Goal: Transaction & Acquisition: Purchase product/service

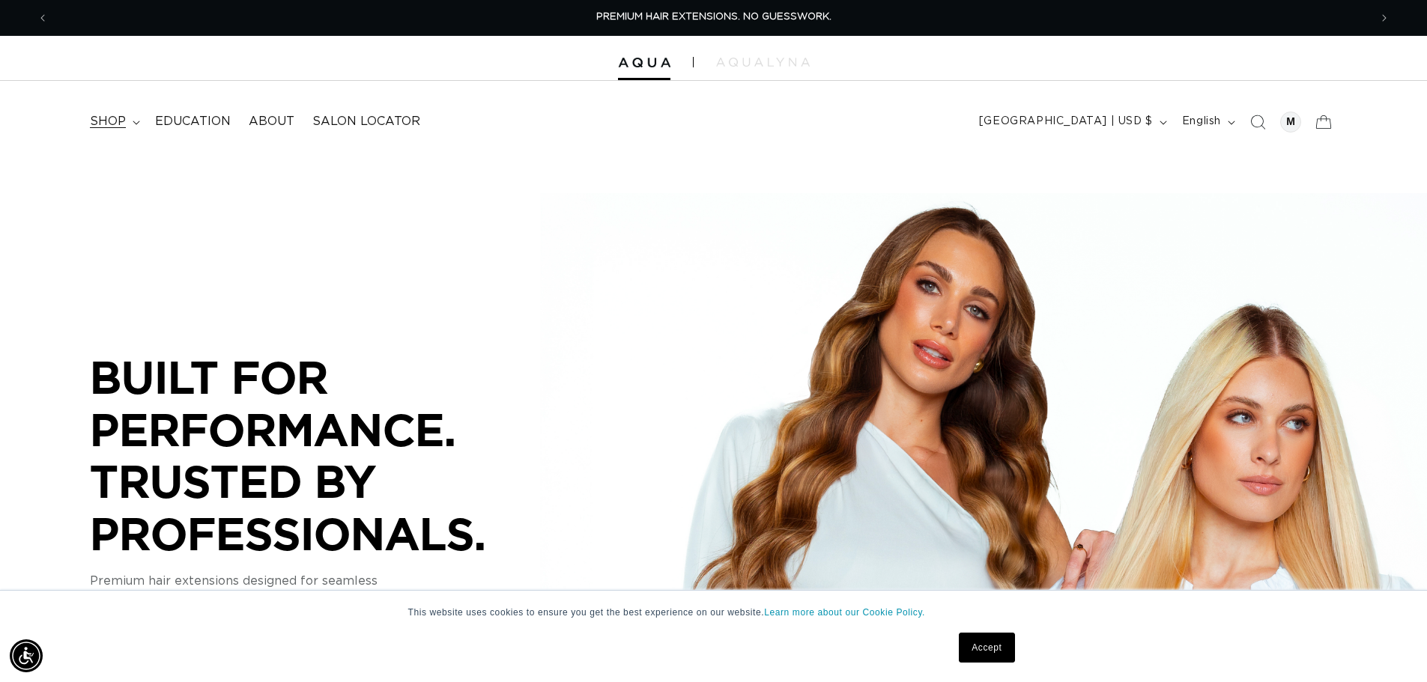
click at [94, 115] on span "shop" at bounding box center [108, 122] width 36 height 16
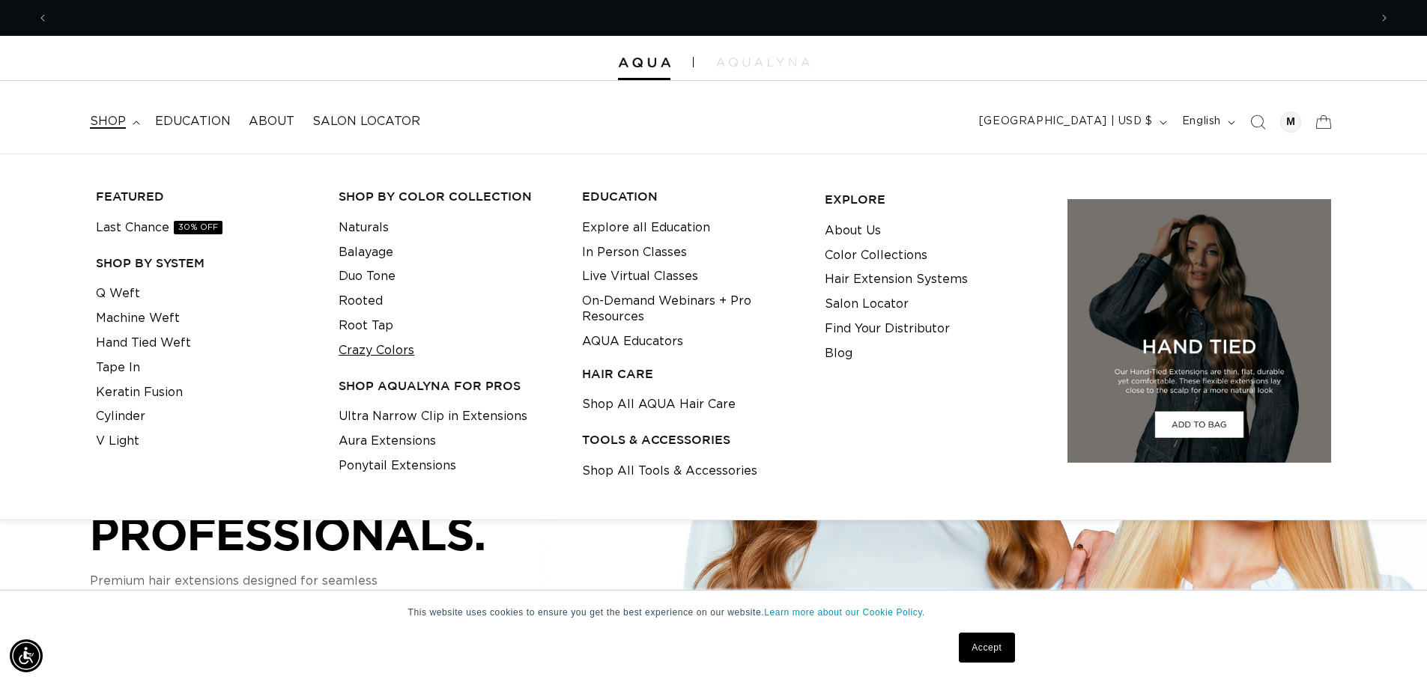
scroll to position [0, 1321]
click at [370, 415] on link "Ultra Narrow Clip in Extensions" at bounding box center [433, 417] width 189 height 25
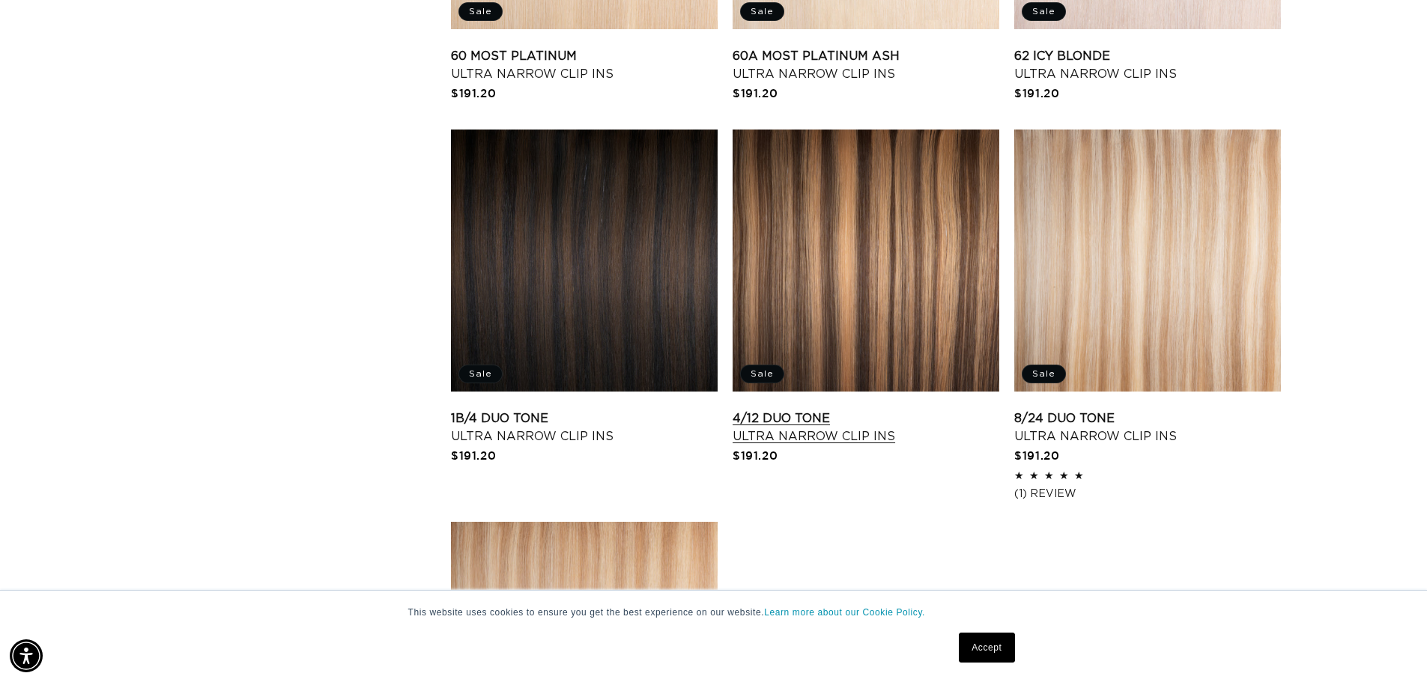
scroll to position [1723, 0]
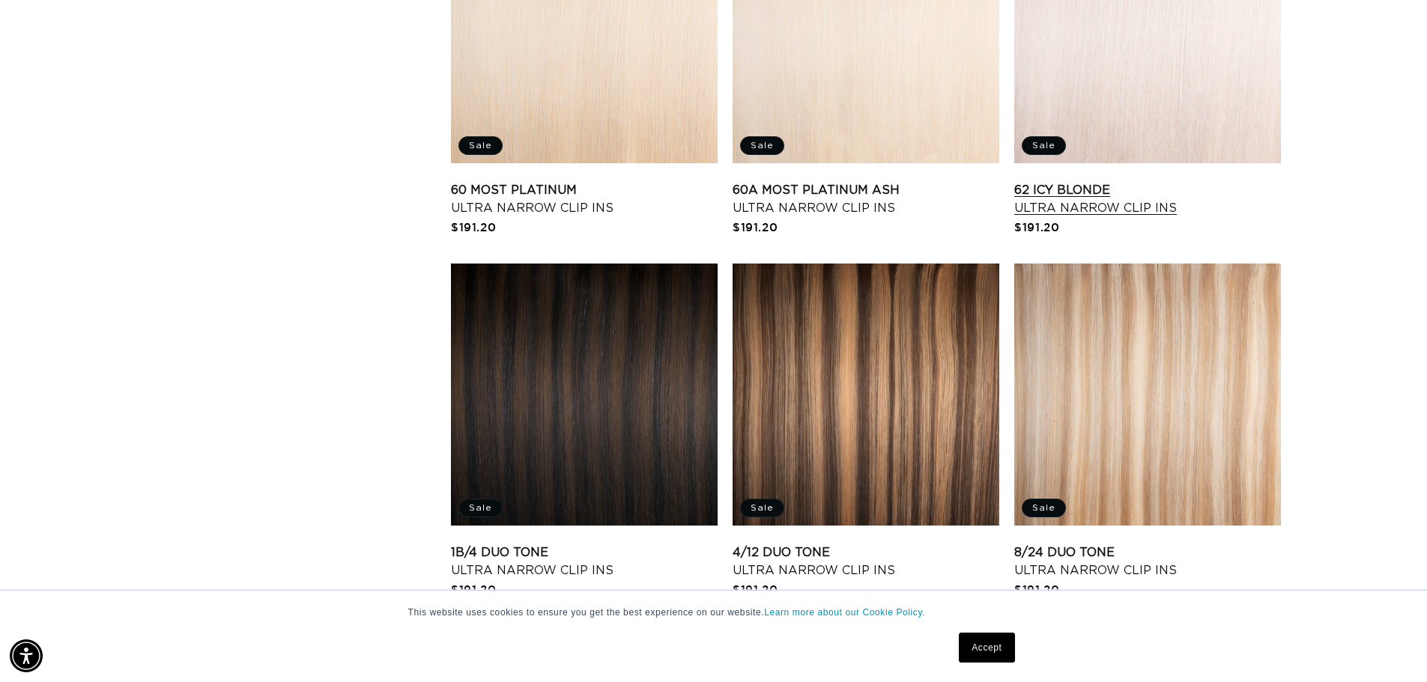
click at [1174, 181] on link "62 Icy Blonde Ultra Narrow Clip Ins" at bounding box center [1147, 199] width 267 height 36
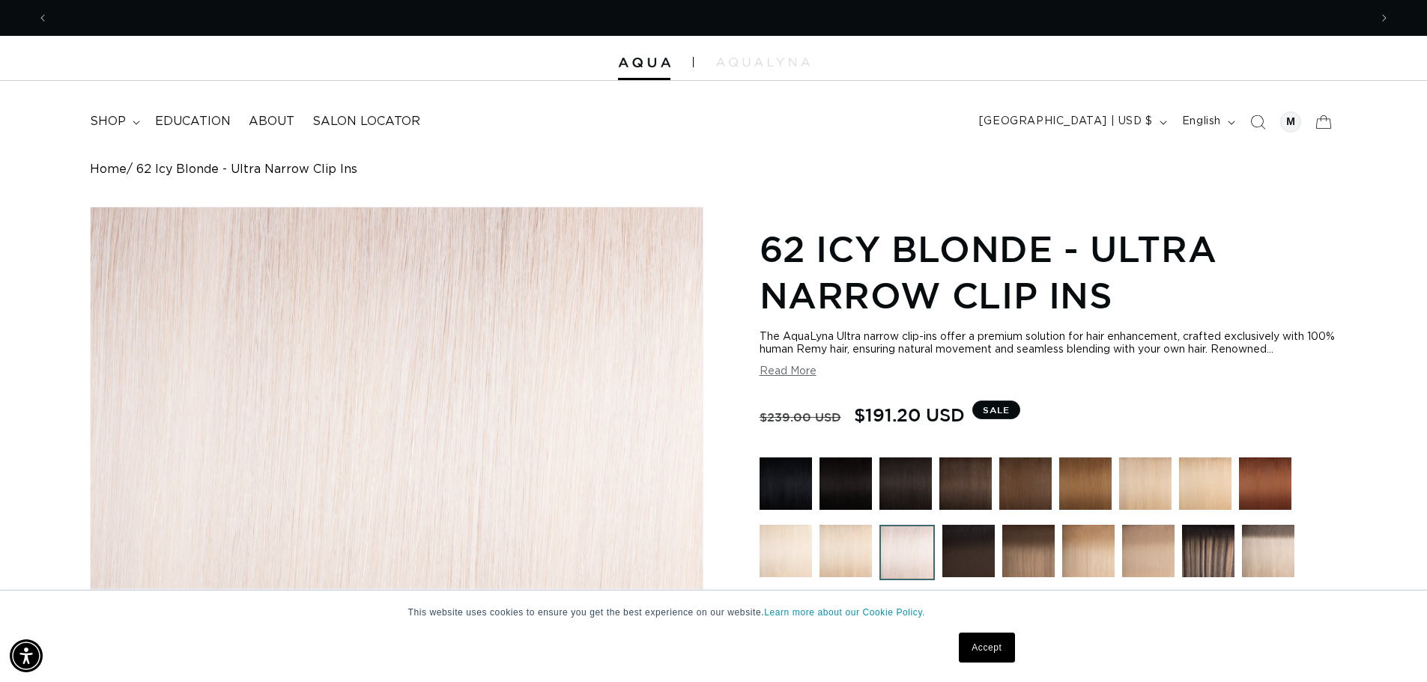
scroll to position [0, 2641]
click at [1264, 127] on icon "Search" at bounding box center [1258, 122] width 16 height 16
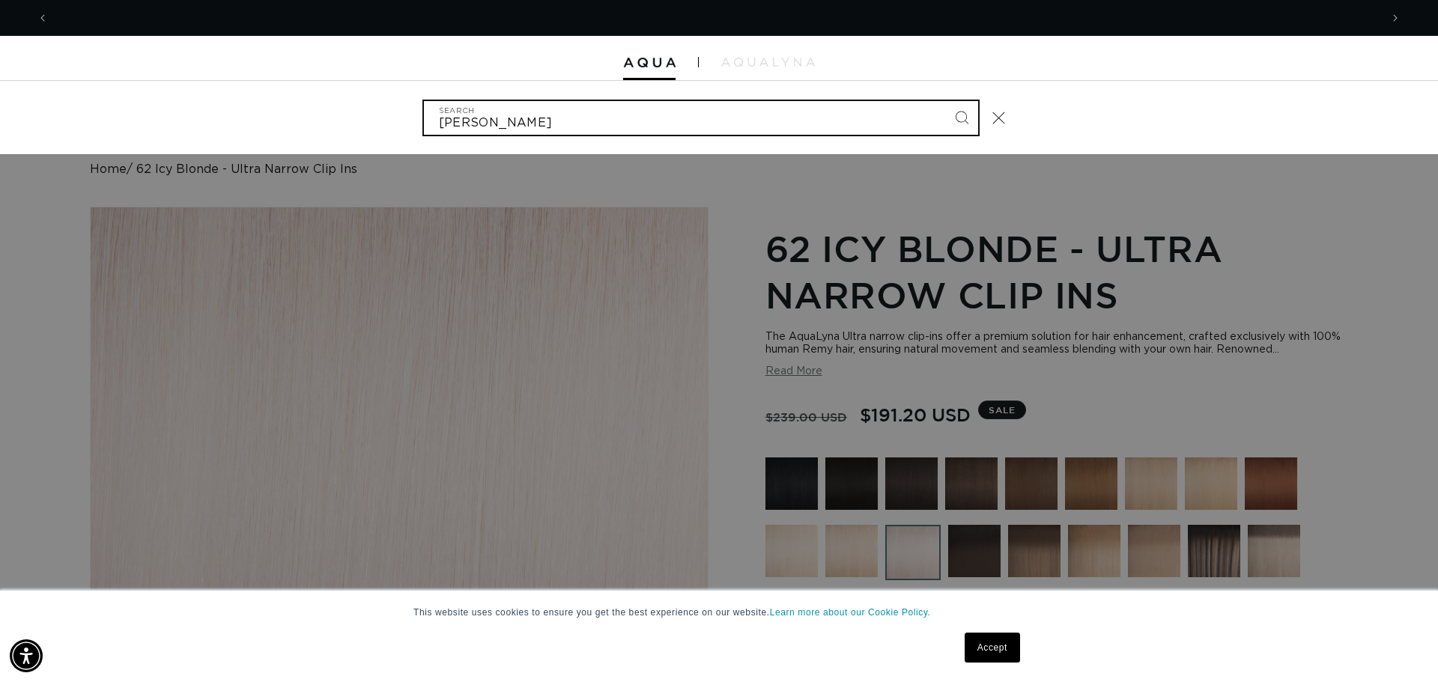
scroll to position [0, 0]
type input "sample"
click at [945, 101] on button "Search" at bounding box center [961, 117] width 33 height 33
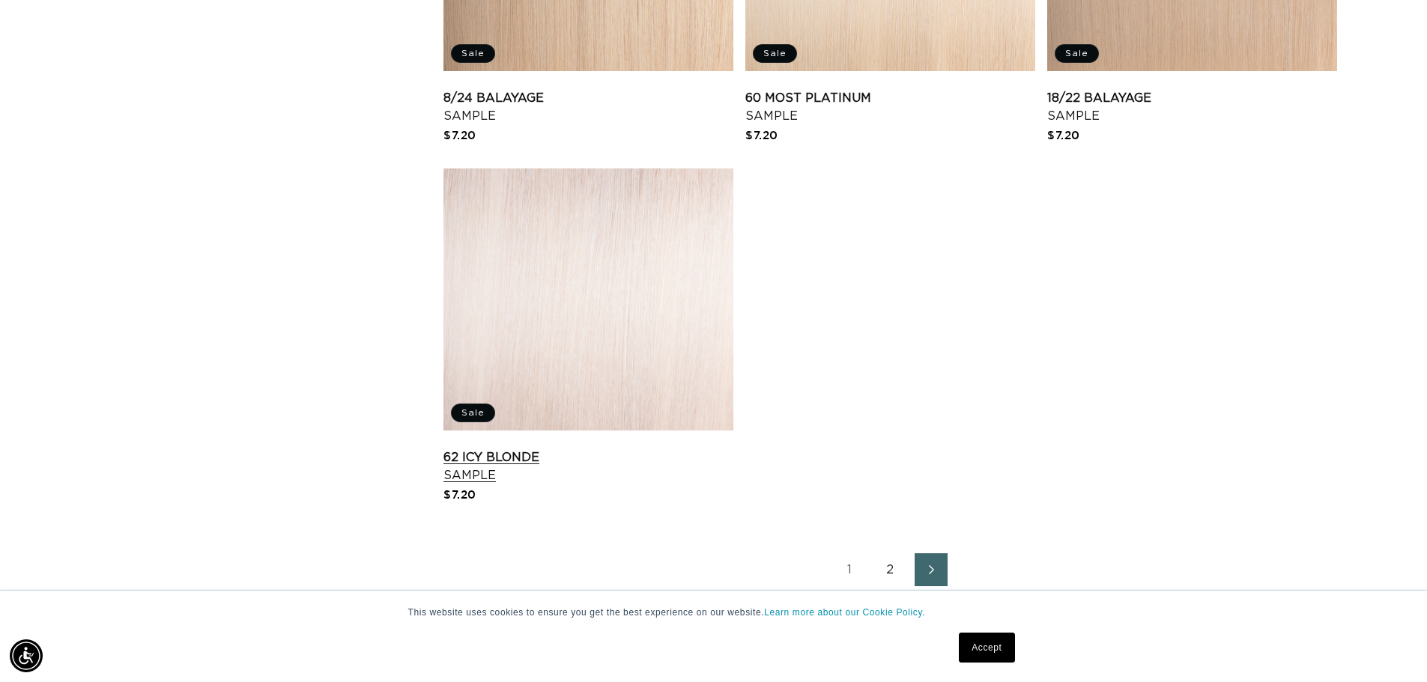
scroll to position [0, 2641]
click at [639, 449] on link "62 Icy Blonde Sample" at bounding box center [588, 467] width 290 height 36
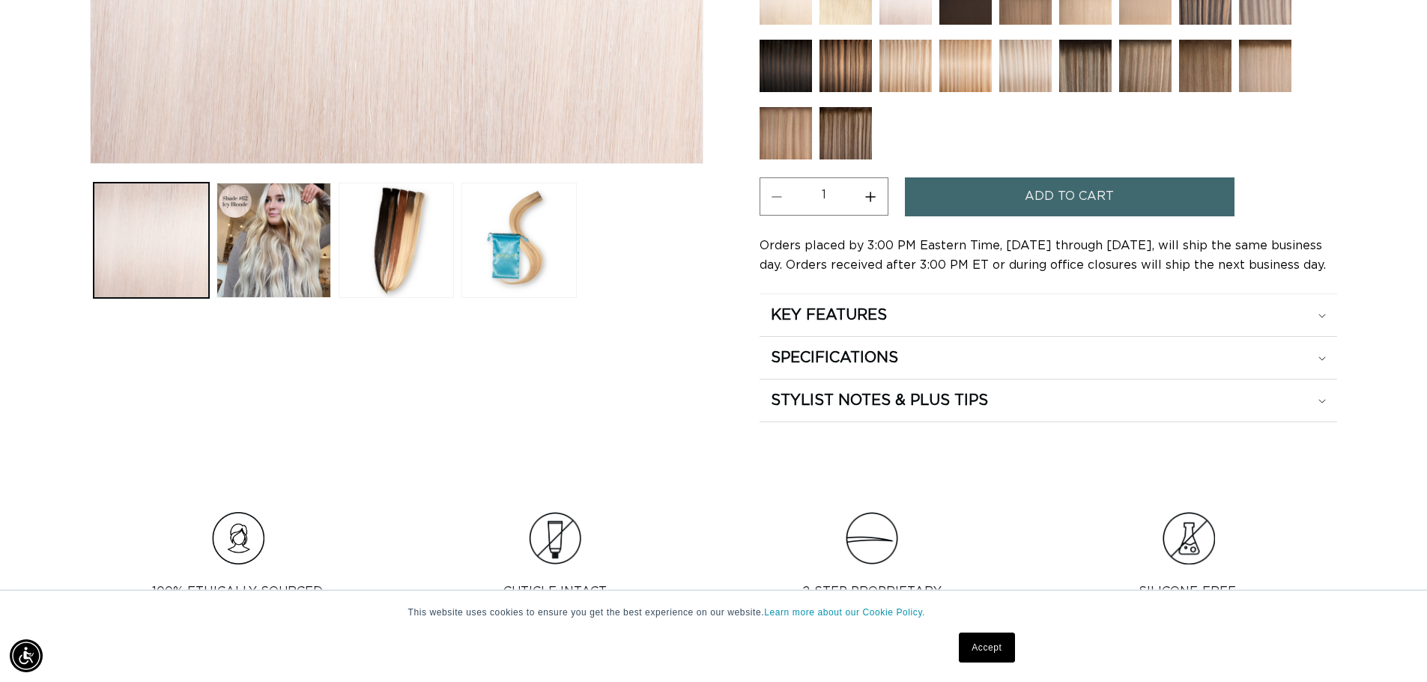
scroll to position [0, 1321]
click at [863, 187] on button "Increase quantity for 62 Icy Blonde - Sample - AquaLyna Hair Extensions" at bounding box center [871, 197] width 34 height 38
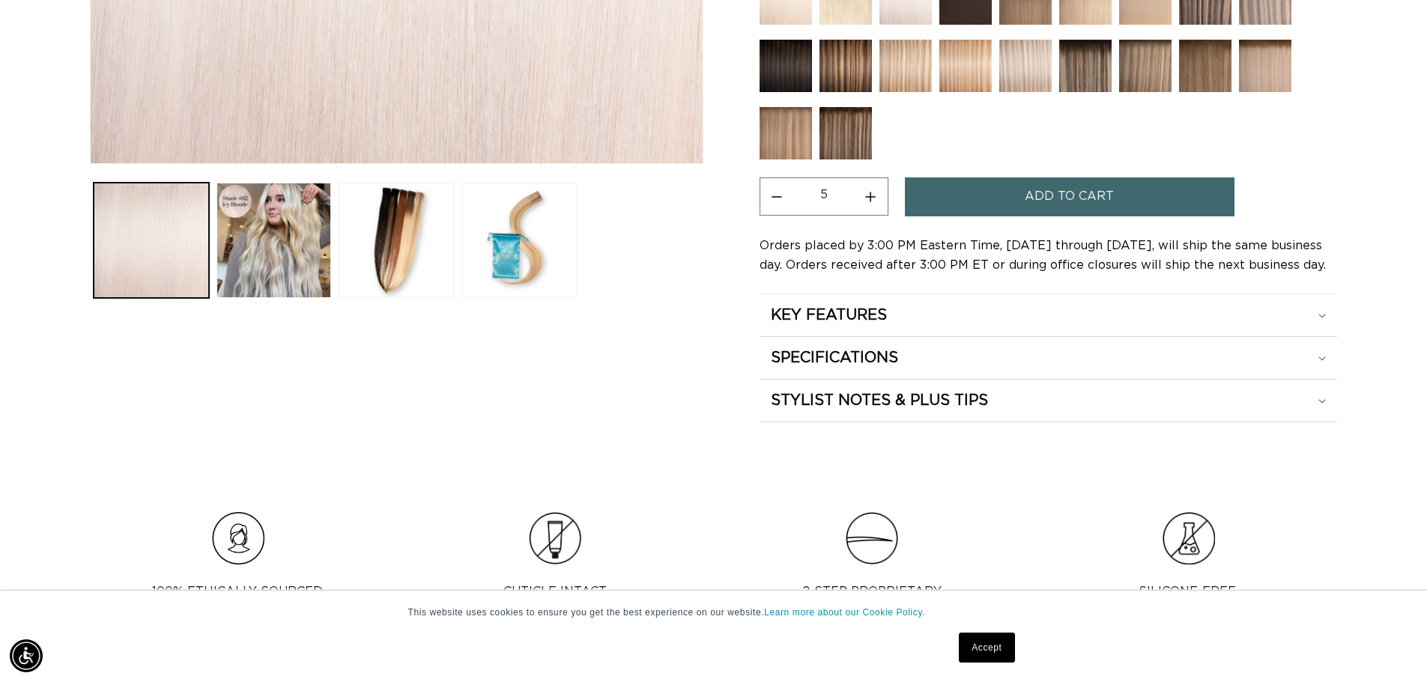
click at [863, 187] on button "Increase quantity for 62 Icy Blonde - Sample - AquaLyna Hair Extensions" at bounding box center [871, 197] width 34 height 38
type input "6"
click at [1013, 204] on button "Add to cart" at bounding box center [1070, 197] width 330 height 38
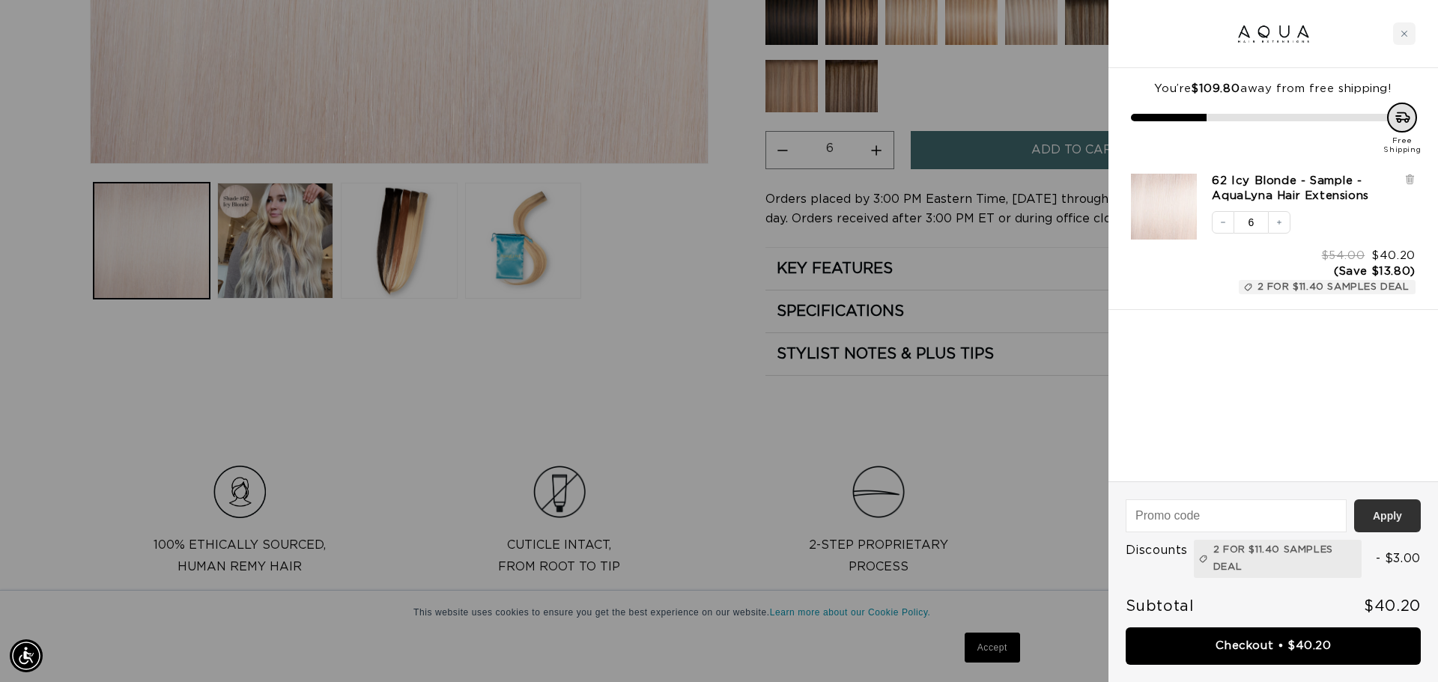
scroll to position [0, 2664]
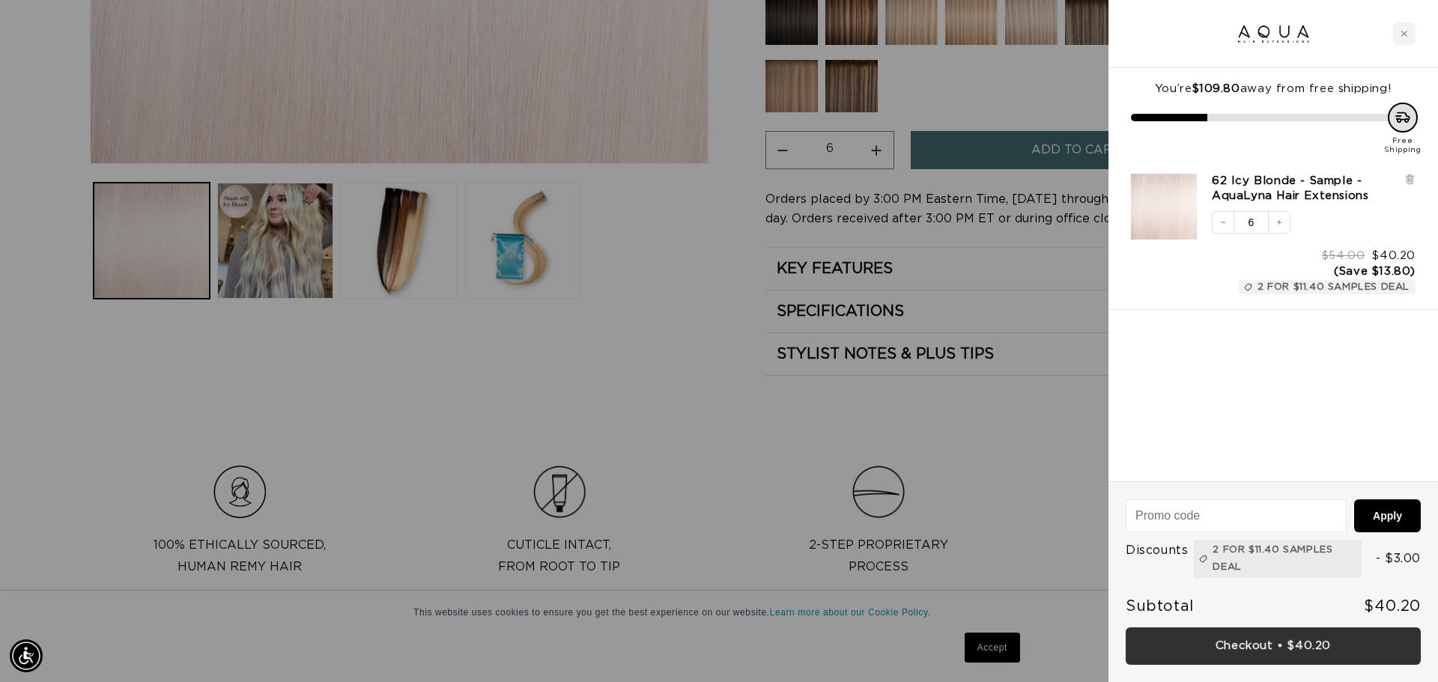
click at [1308, 650] on link "Checkout • $40.20" at bounding box center [1273, 647] width 295 height 38
